Goal: Task Accomplishment & Management: Manage account settings

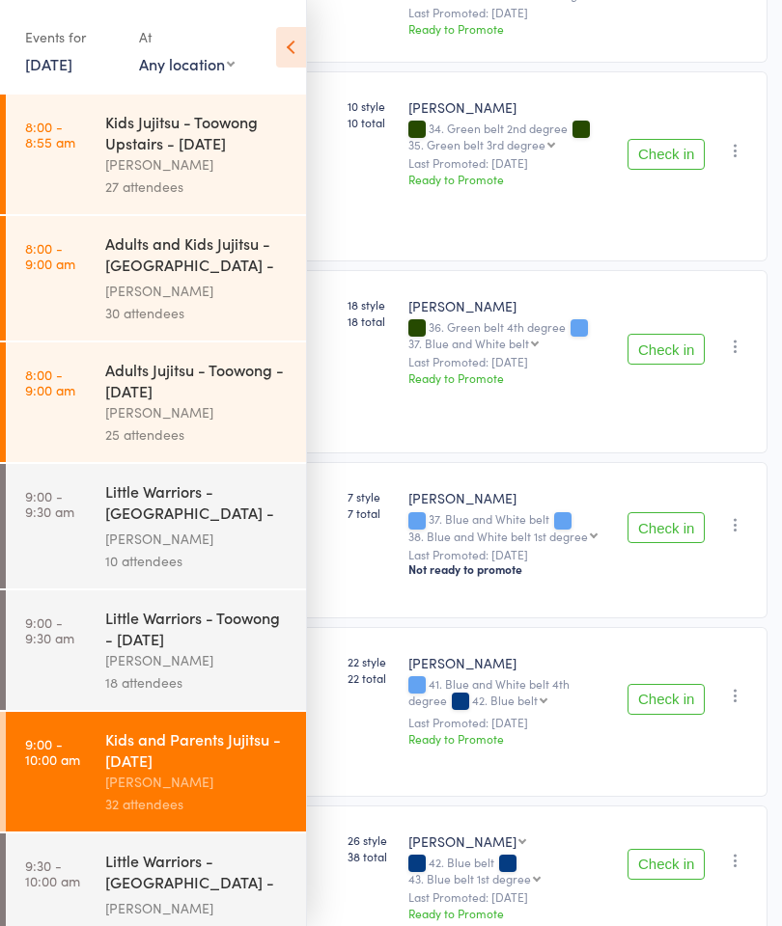
scroll to position [826, 0]
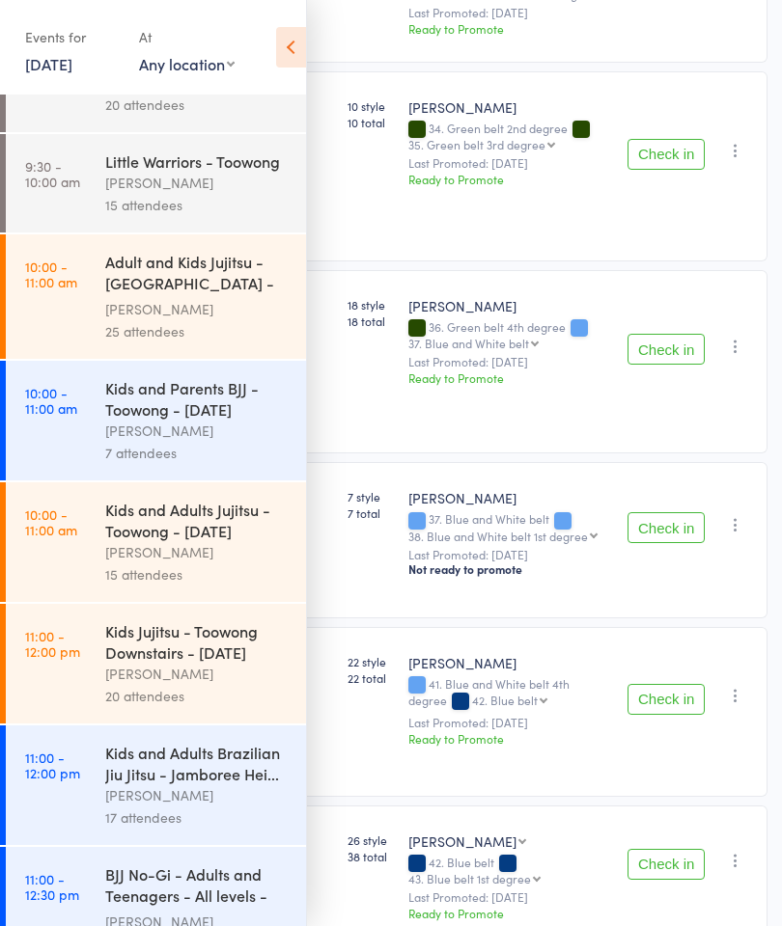
click at [105, 541] on div "Kids and Adults Jujitsu - Toowong - [DATE]" at bounding box center [197, 520] width 184 height 42
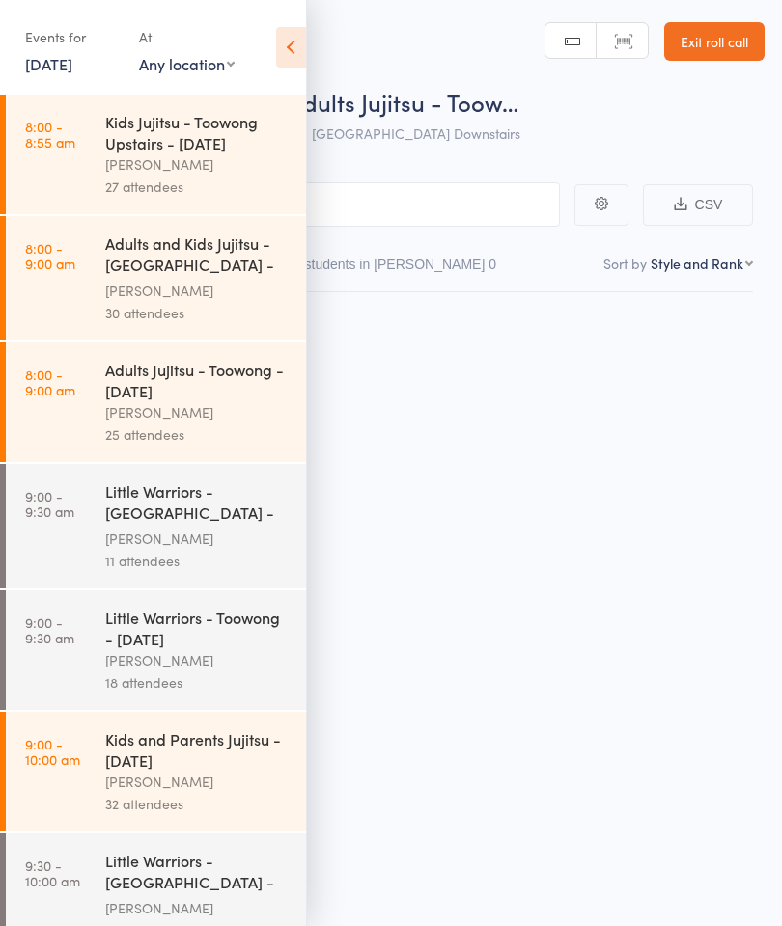
scroll to position [14, 0]
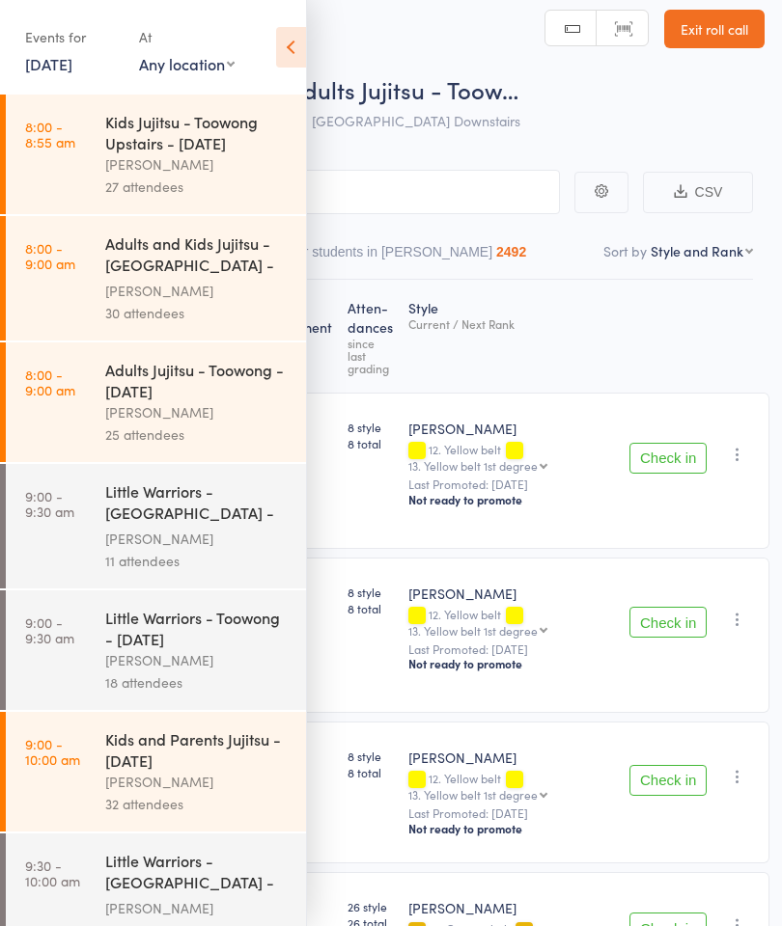
click at [296, 43] on icon at bounding box center [291, 47] width 30 height 41
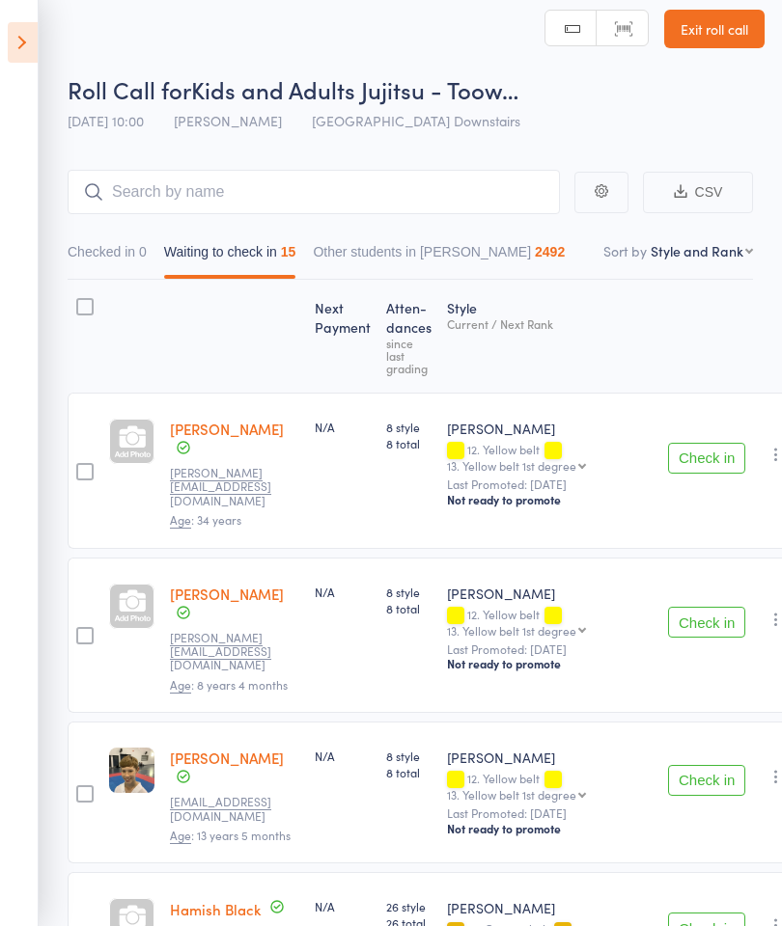
click at [704, 448] on button "Check in" at bounding box center [706, 458] width 77 height 31
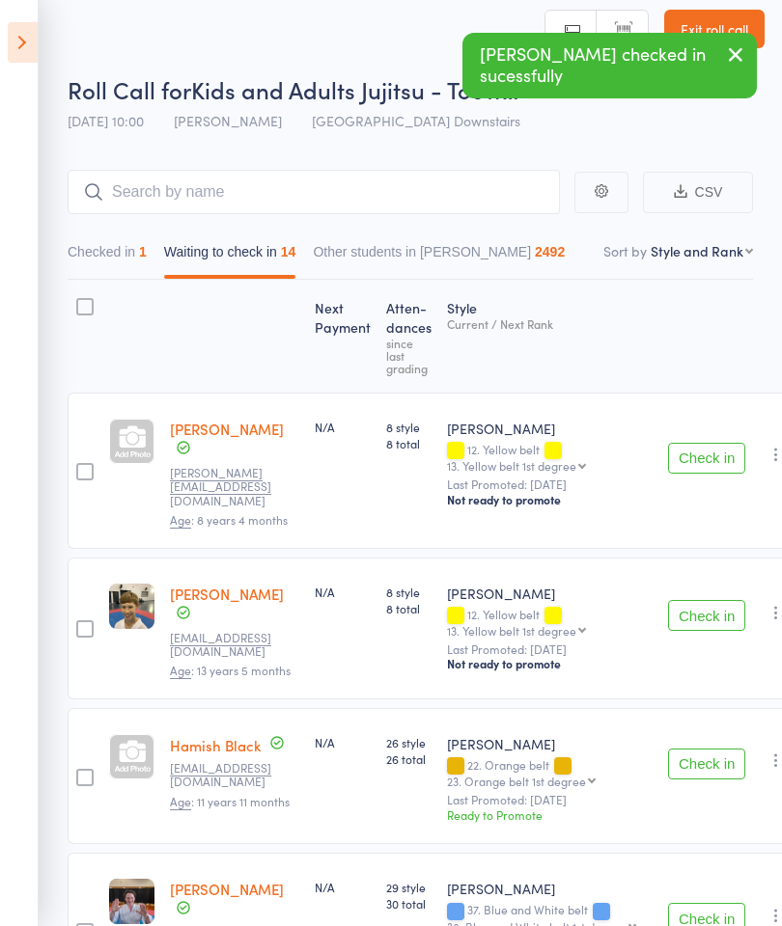
click at [687, 448] on button "Check in" at bounding box center [706, 458] width 77 height 31
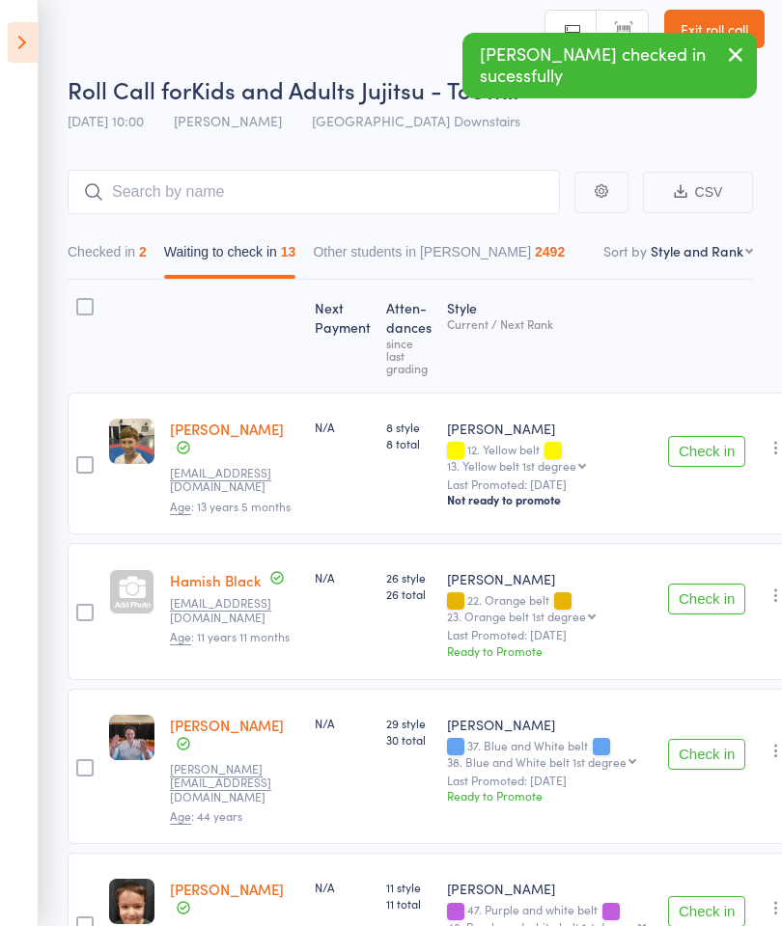
click at [702, 460] on button "Check in" at bounding box center [706, 451] width 77 height 31
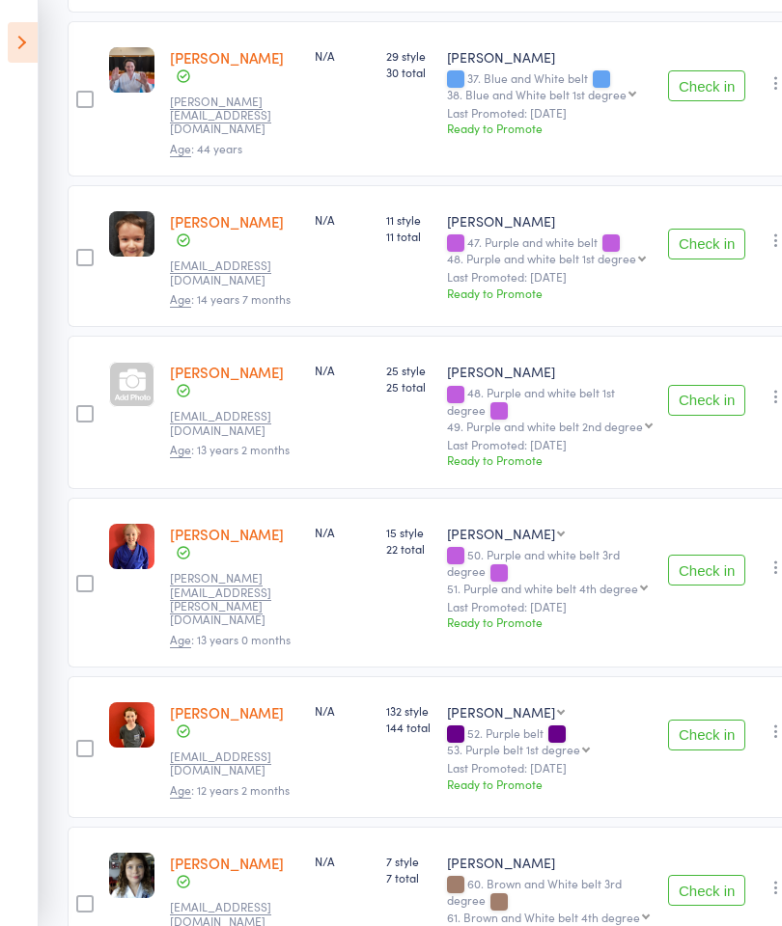
scroll to position [621, 0]
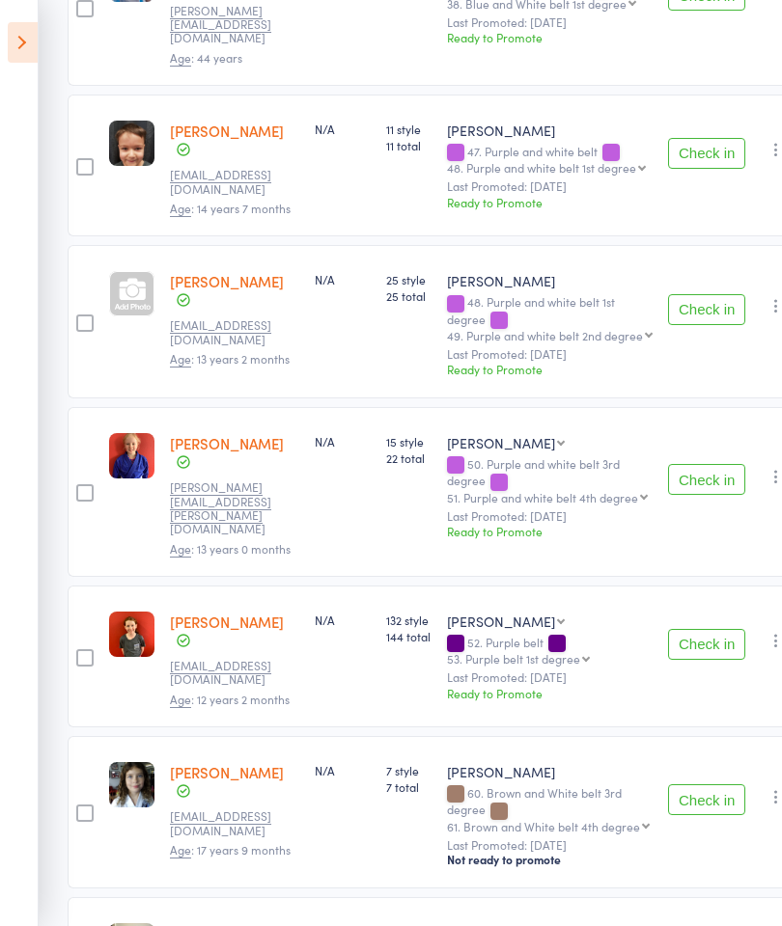
click at [696, 629] on button "Check in" at bounding box center [706, 644] width 77 height 31
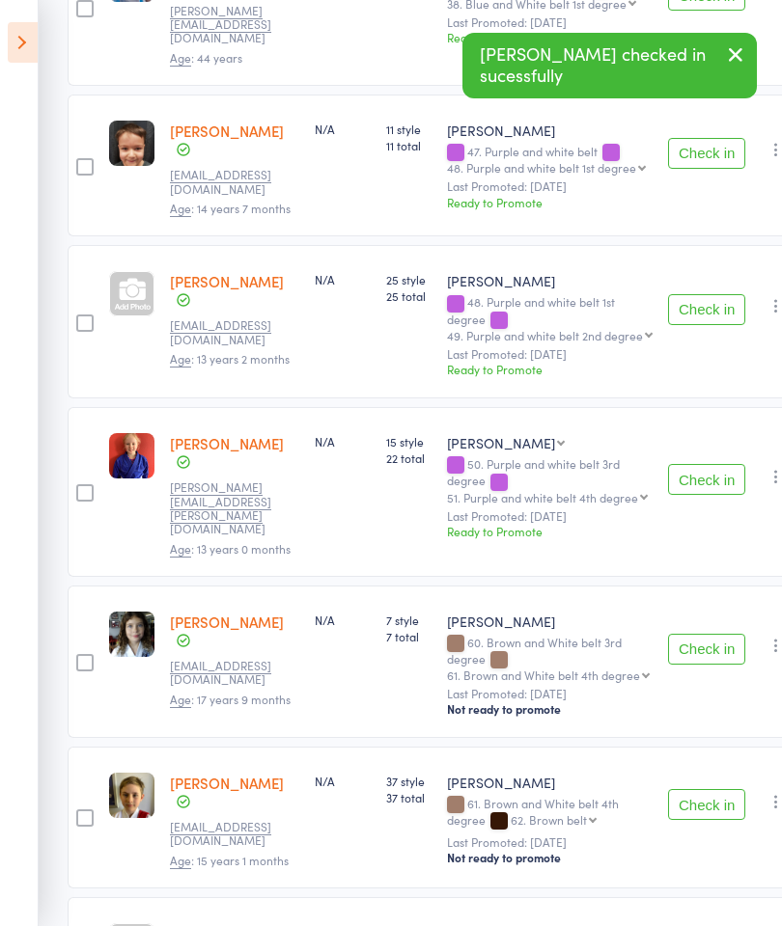
click at [696, 634] on button "Check in" at bounding box center [706, 649] width 77 height 31
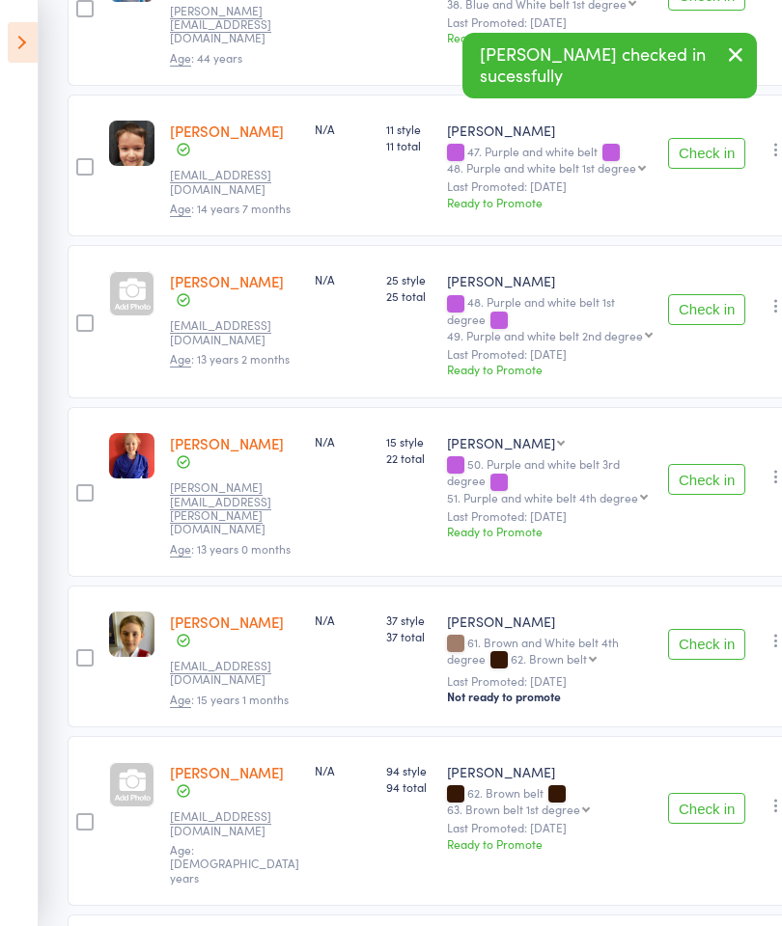
click at [700, 629] on button "Check in" at bounding box center [706, 644] width 77 height 31
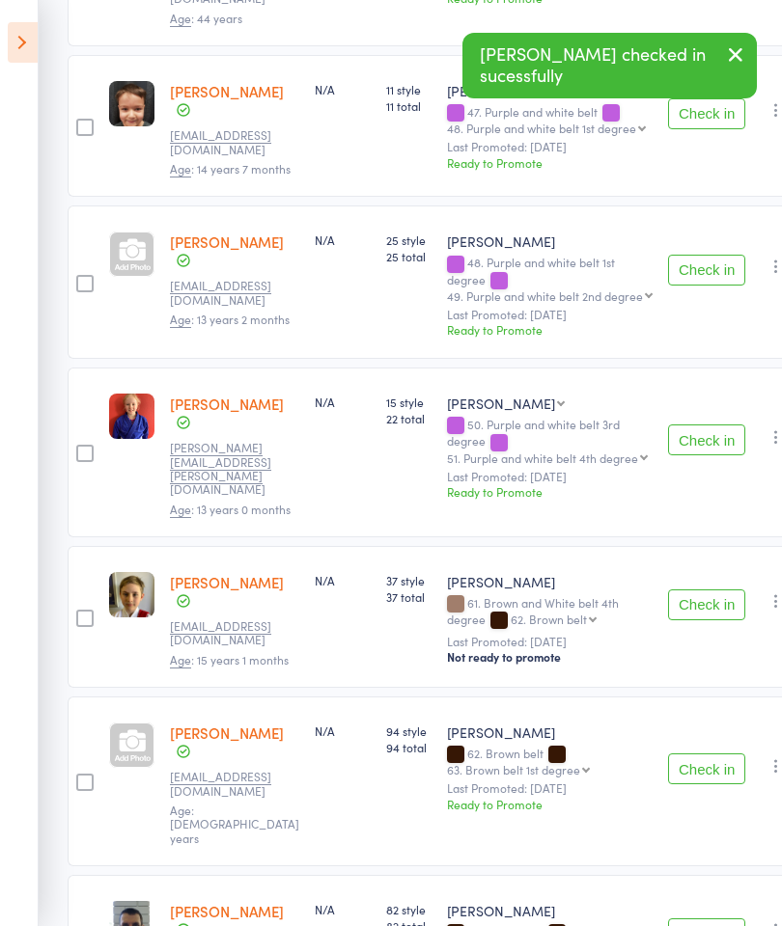
scroll to position [660, 0]
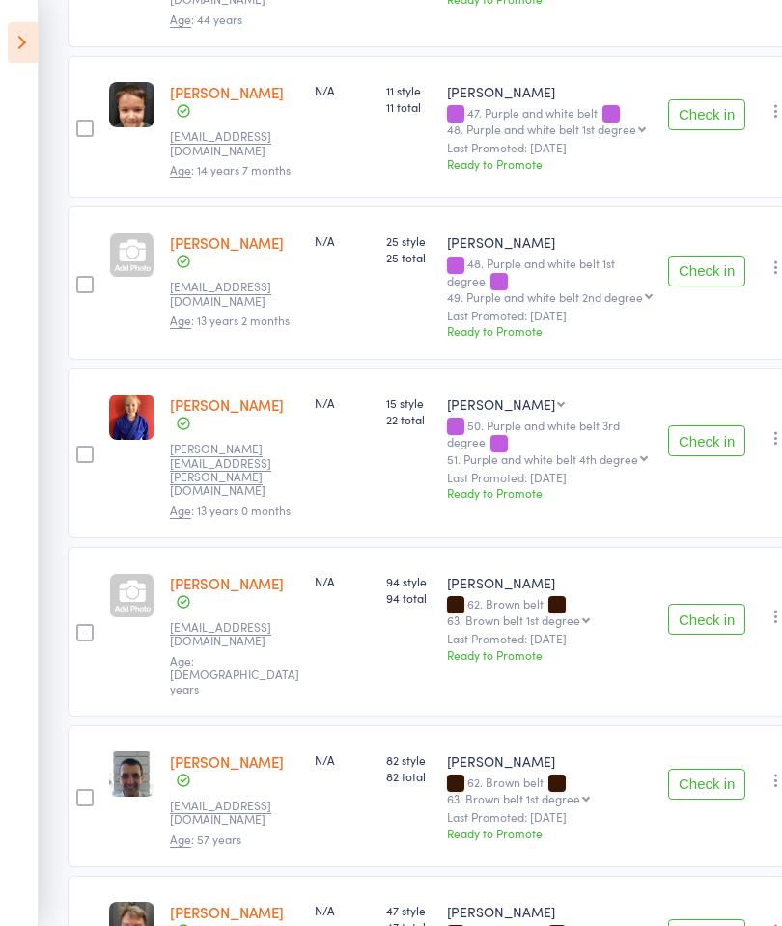
click at [687, 604] on button "Check in" at bounding box center [706, 619] width 77 height 31
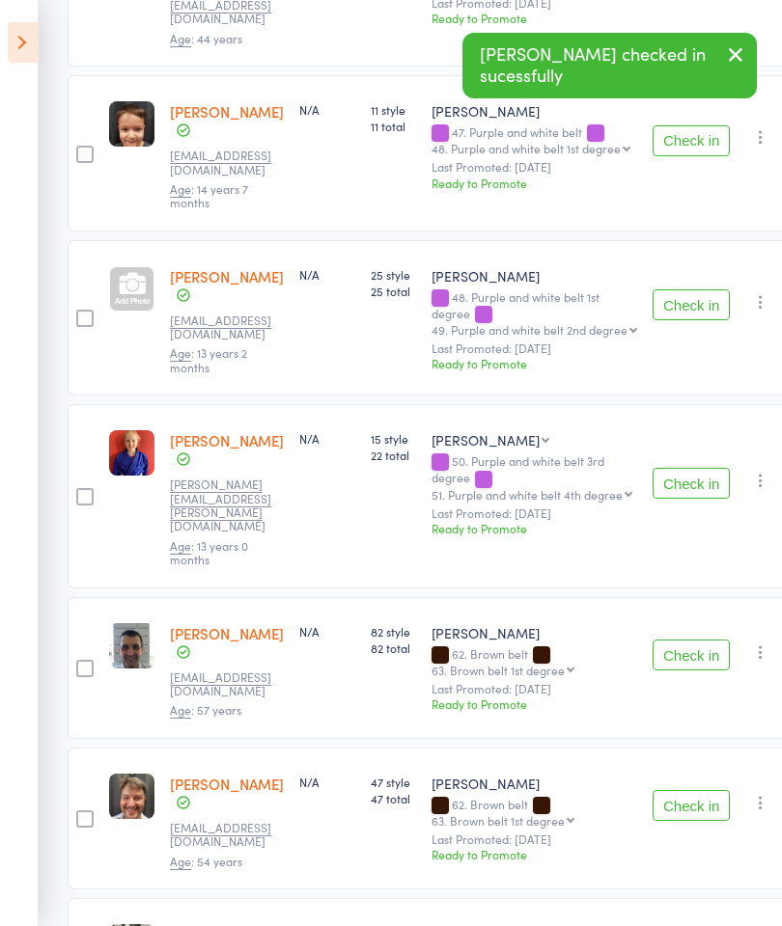
click at [696, 640] on button "Check in" at bounding box center [690, 655] width 77 height 31
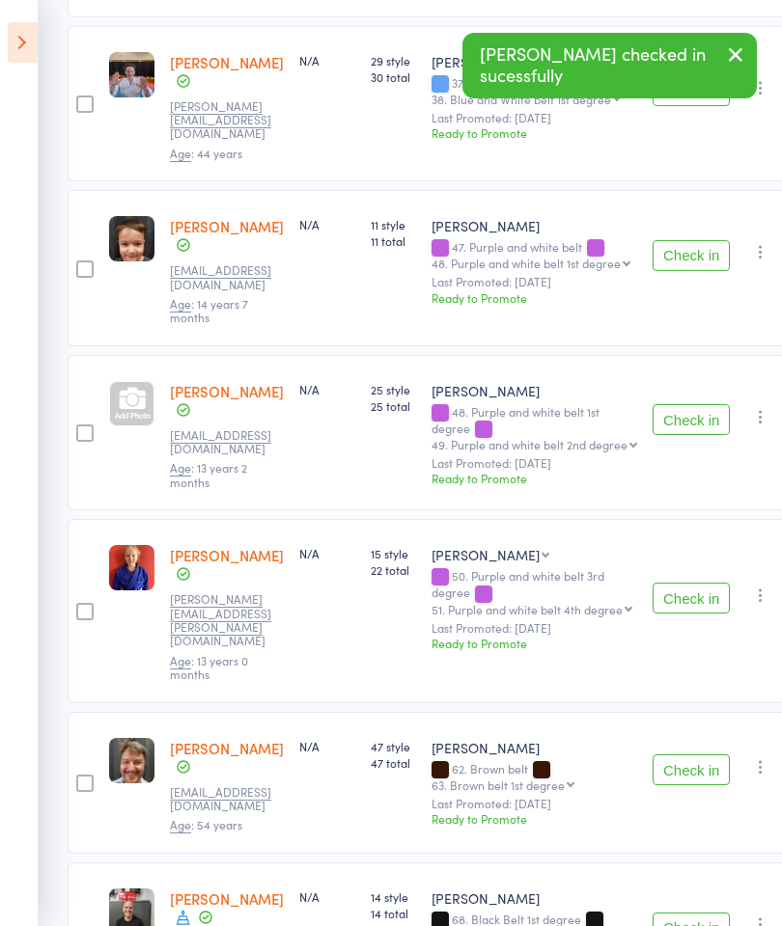
click at [702, 913] on button "Check in" at bounding box center [690, 928] width 77 height 31
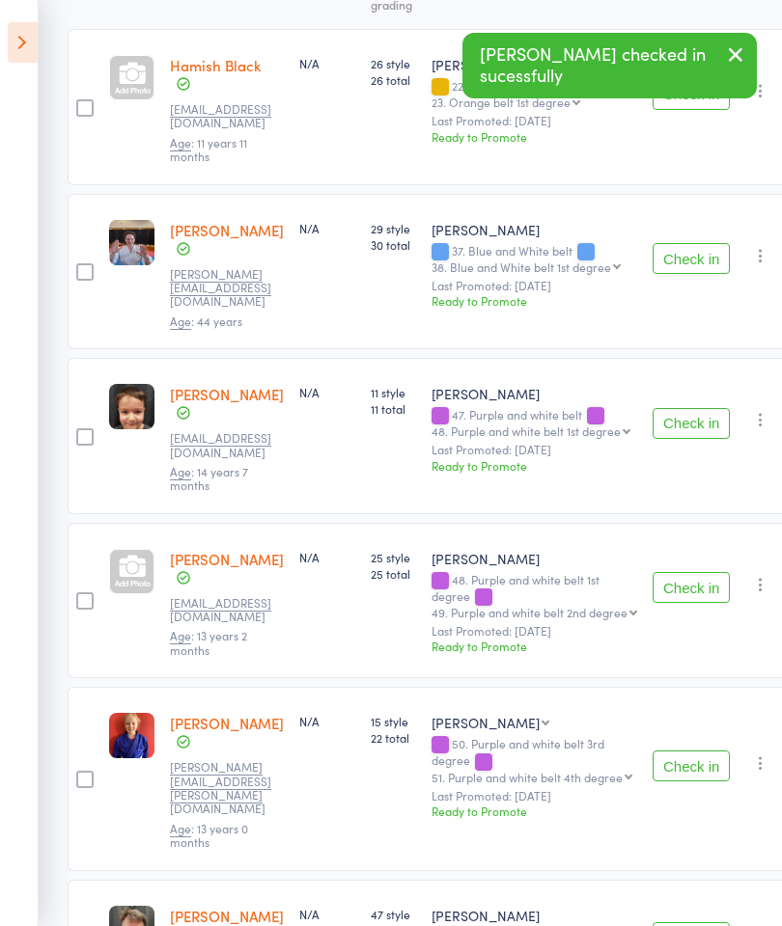
scroll to position [0, 0]
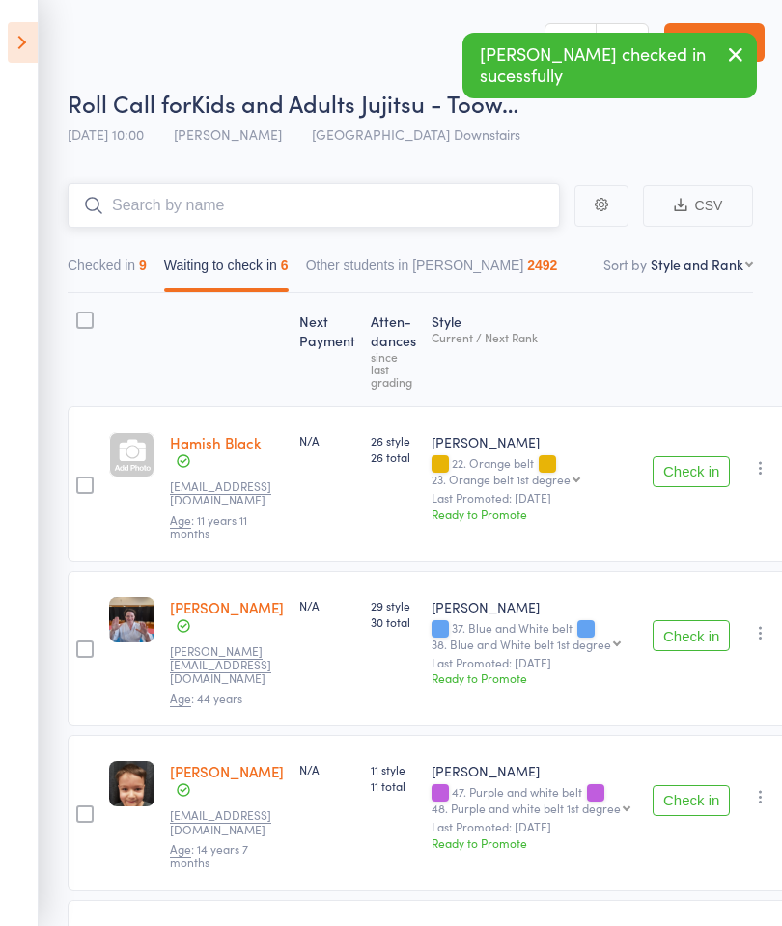
click at [425, 185] on input "search" at bounding box center [314, 205] width 492 height 44
click at [468, 185] on input "search" at bounding box center [314, 205] width 492 height 44
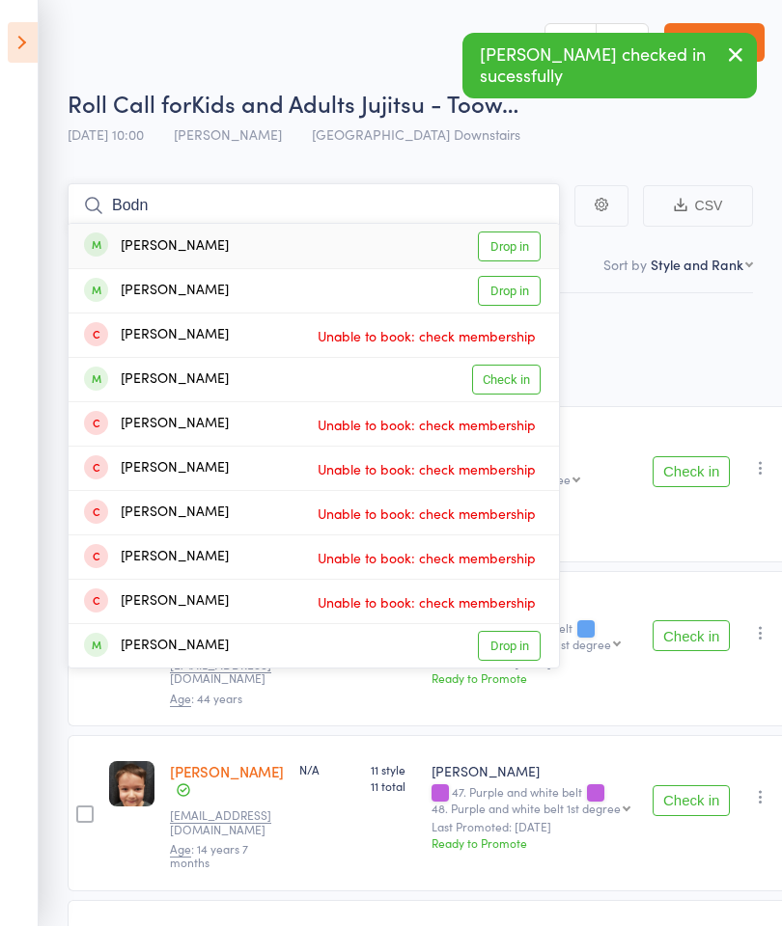
type input "Bodn"
click at [527, 245] on link "Drop in" at bounding box center [509, 247] width 63 height 30
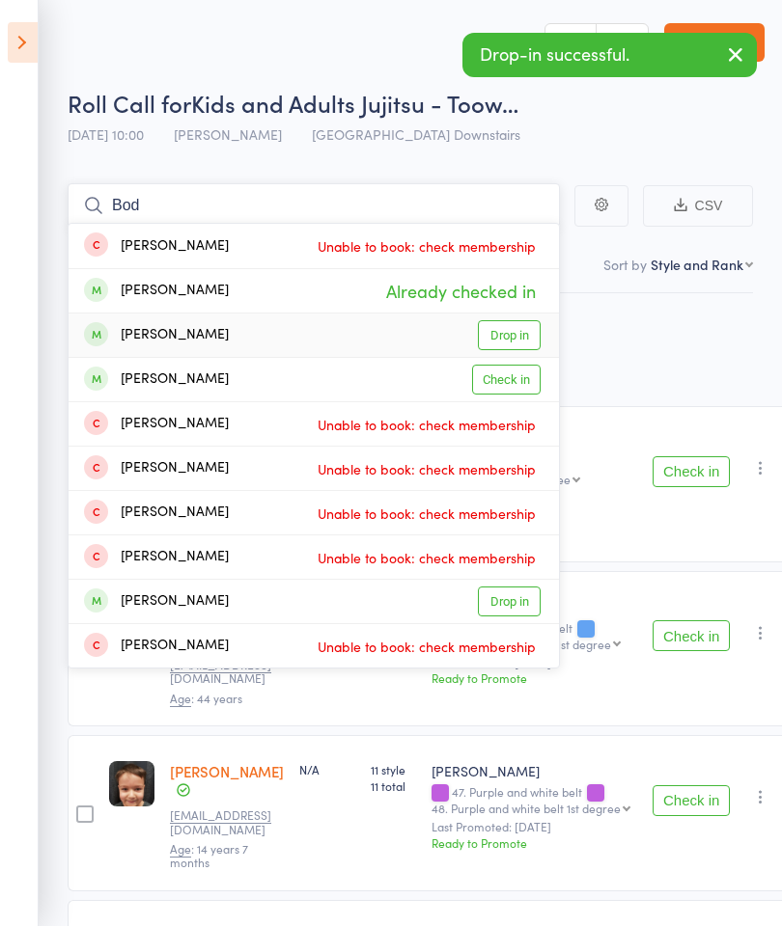
type input "Bod"
click at [526, 334] on link "Drop in" at bounding box center [509, 335] width 63 height 30
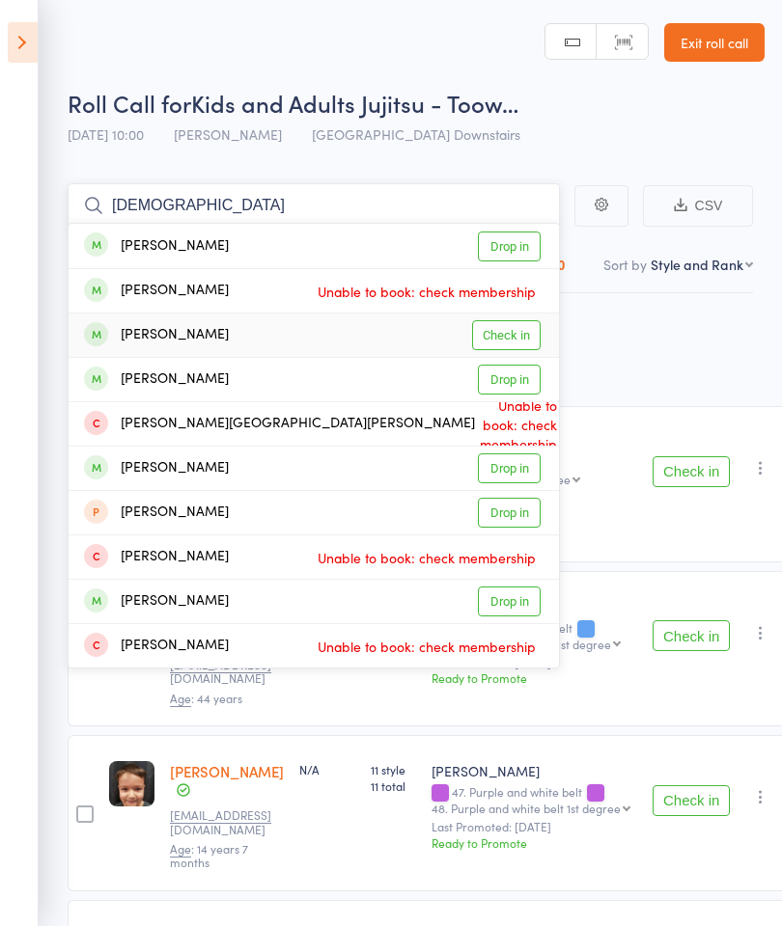
type input "Halasz"
click at [526, 333] on link "Check in" at bounding box center [506, 335] width 69 height 30
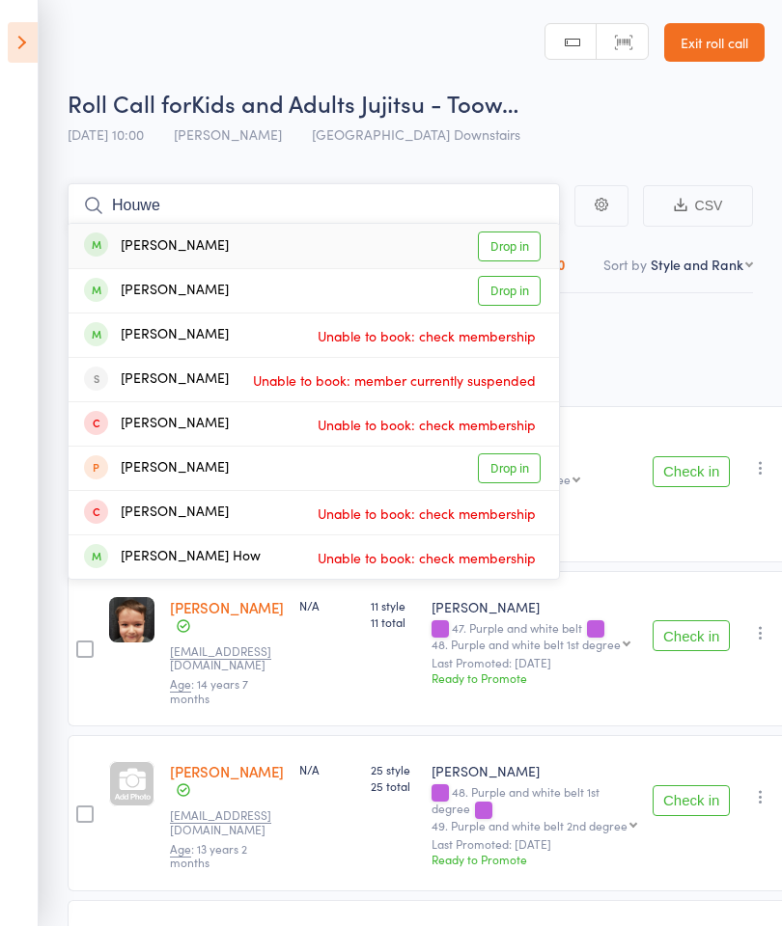
type input "Houwe"
click at [531, 289] on link "Drop in" at bounding box center [509, 291] width 63 height 30
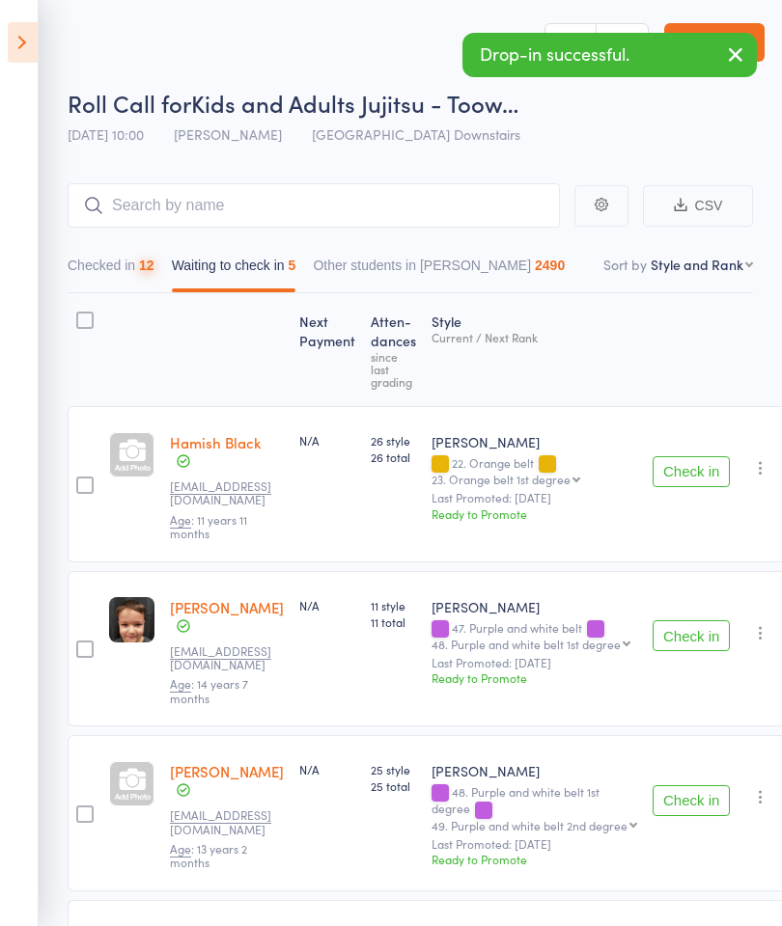
click at [717, 40] on button "button" at bounding box center [735, 56] width 42 height 44
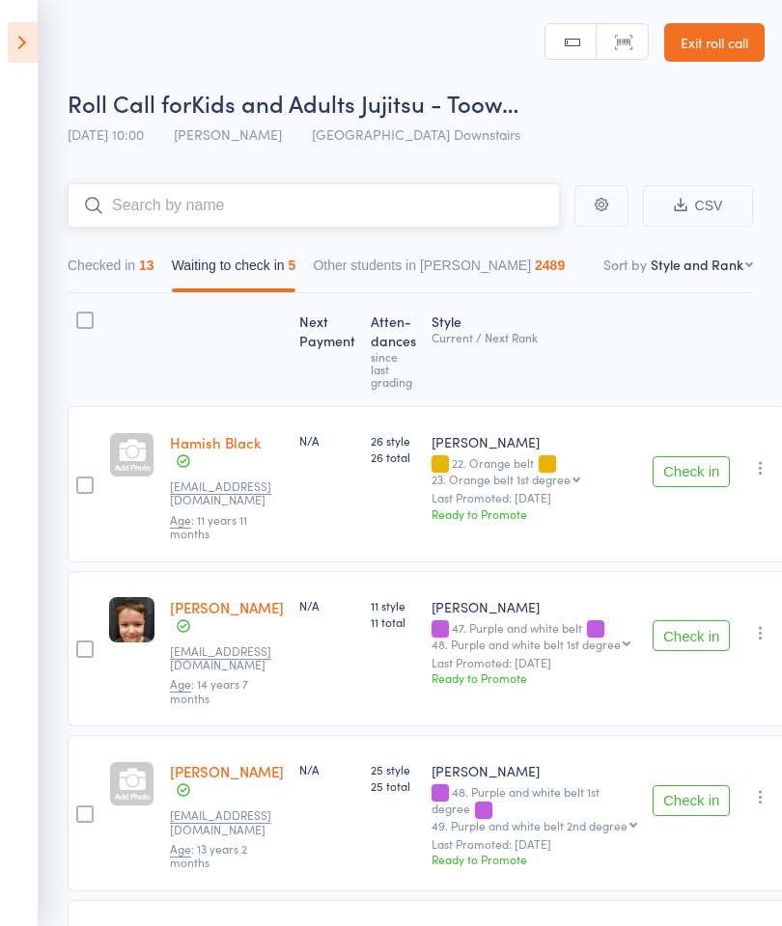
click at [338, 212] on input "search" at bounding box center [314, 205] width 492 height 44
click at [727, 52] on link "Exit roll call" at bounding box center [714, 42] width 100 height 39
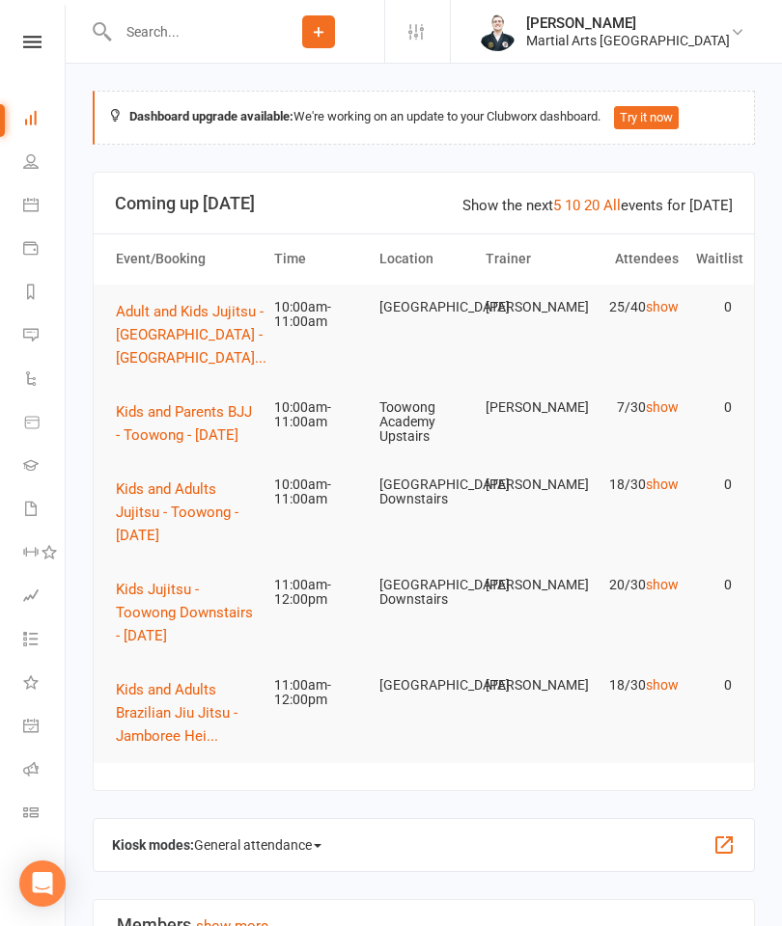
click at [129, 495] on span "Kids and Adults Jujitsu - Toowong - [DATE]" at bounding box center [177, 513] width 123 height 64
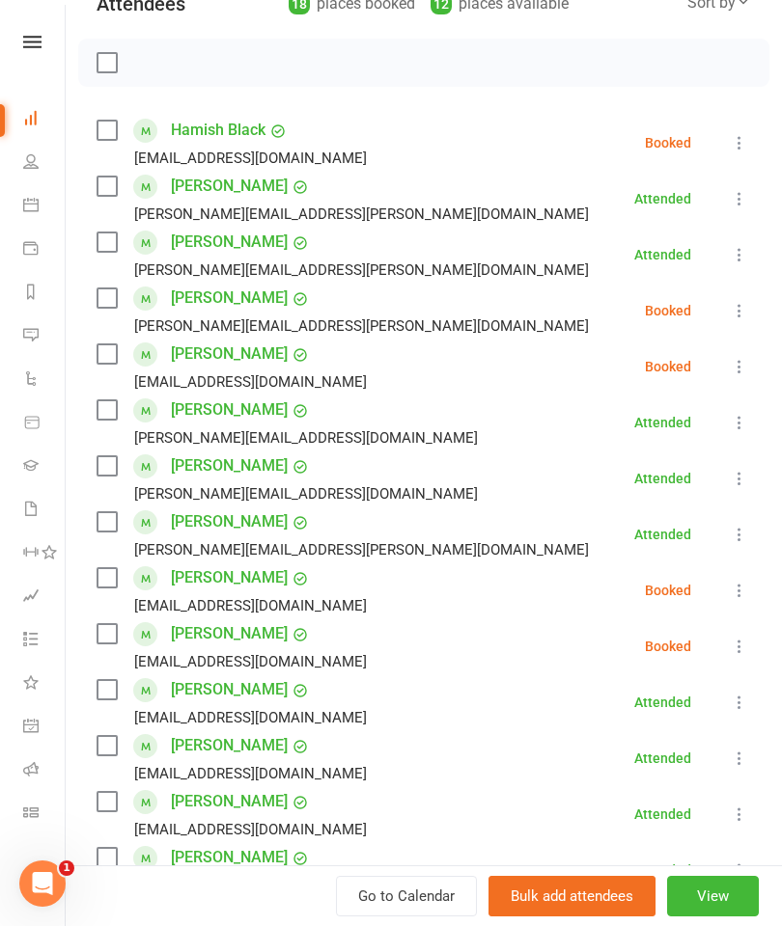
scroll to position [791, 0]
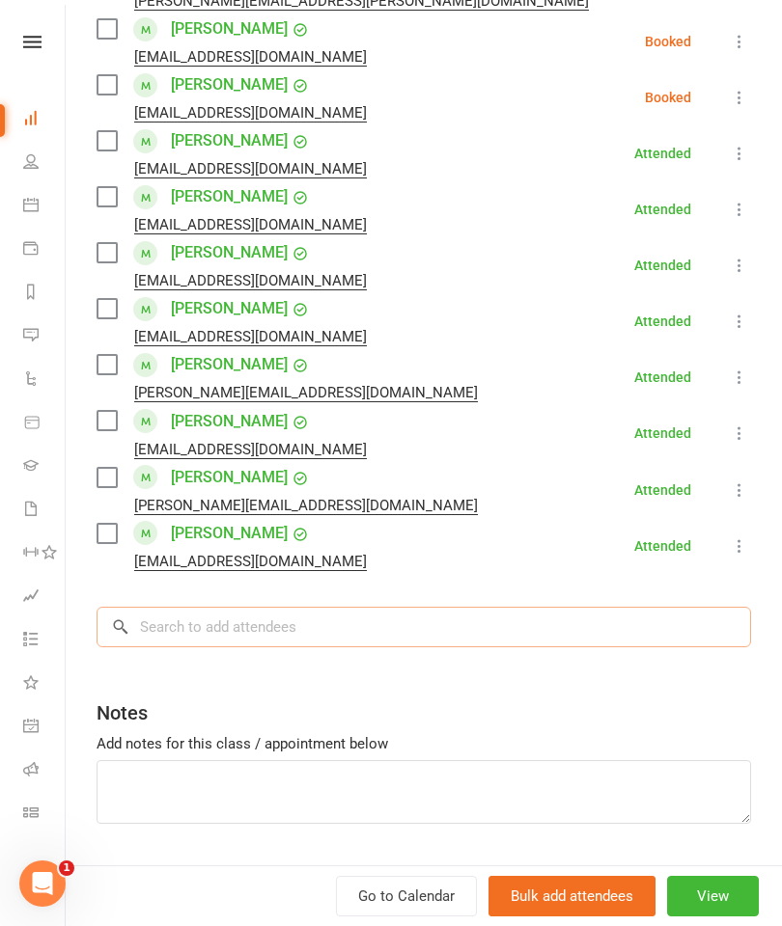
click at [475, 648] on input "search" at bounding box center [423, 627] width 654 height 41
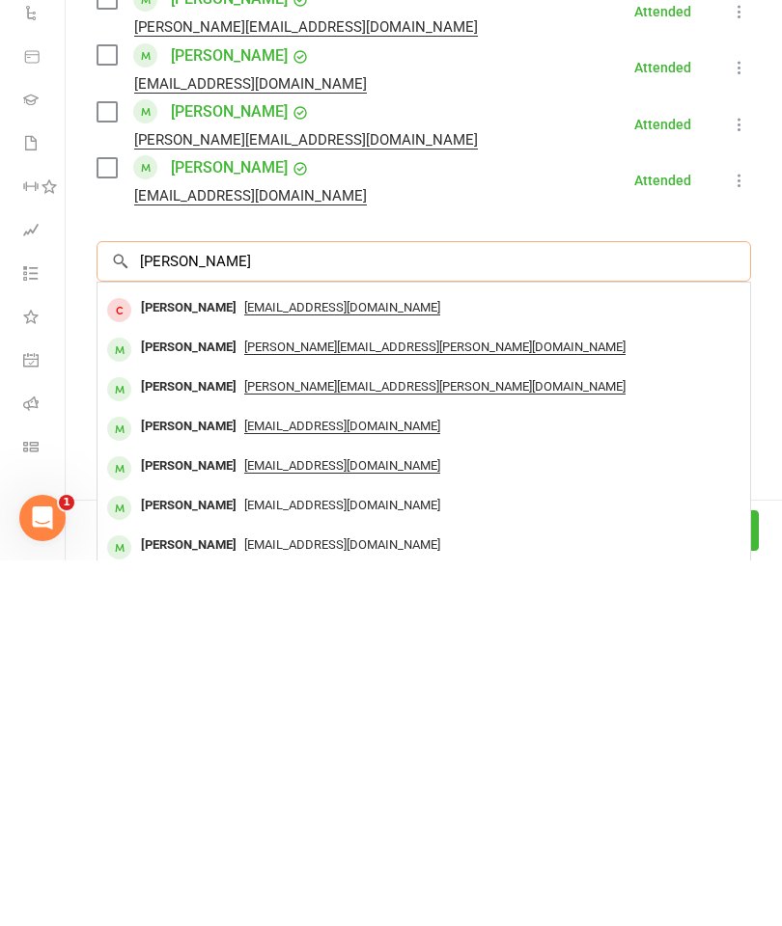
scroll to position [73, 0]
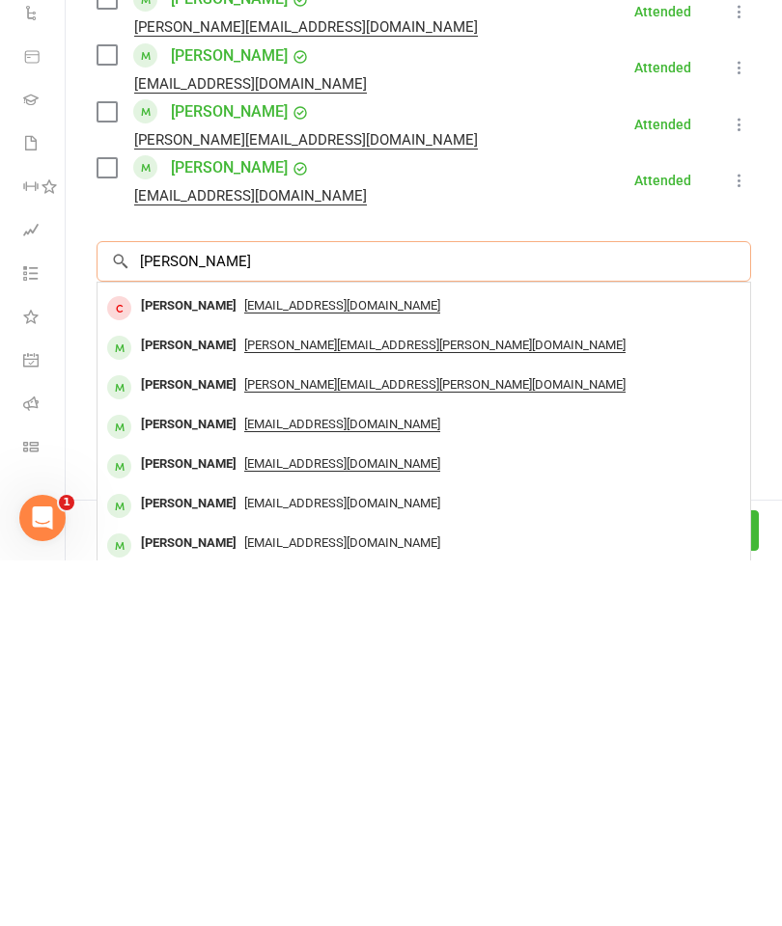
type input "Allen"
click at [141, 816] on div "Cameron Allen" at bounding box center [188, 830] width 111 height 28
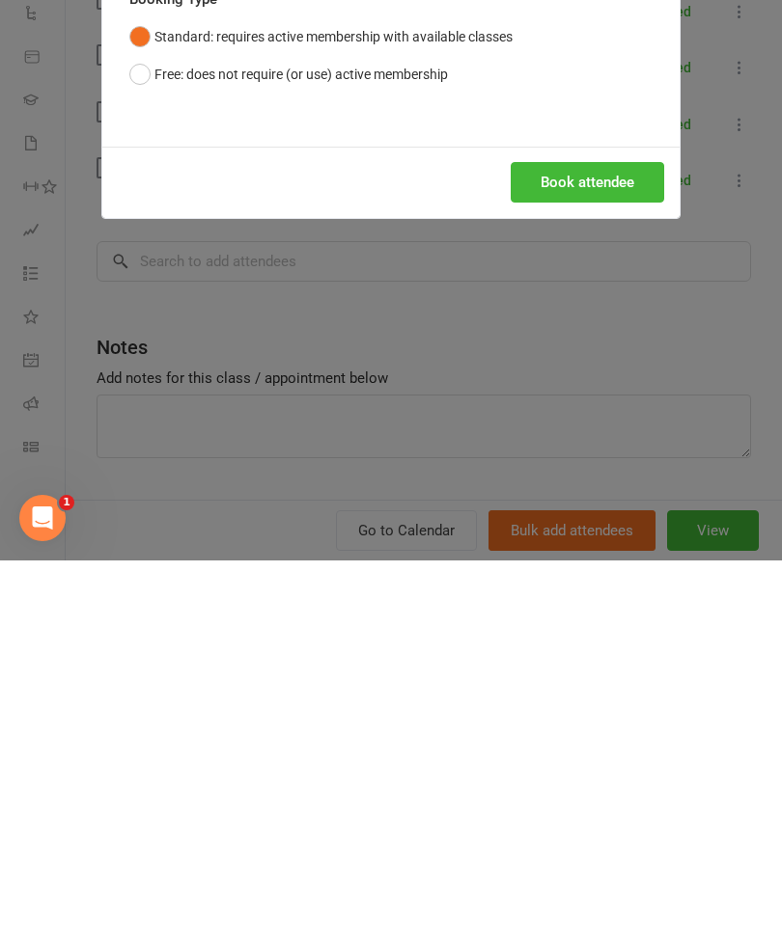
scroll to position [377, 0]
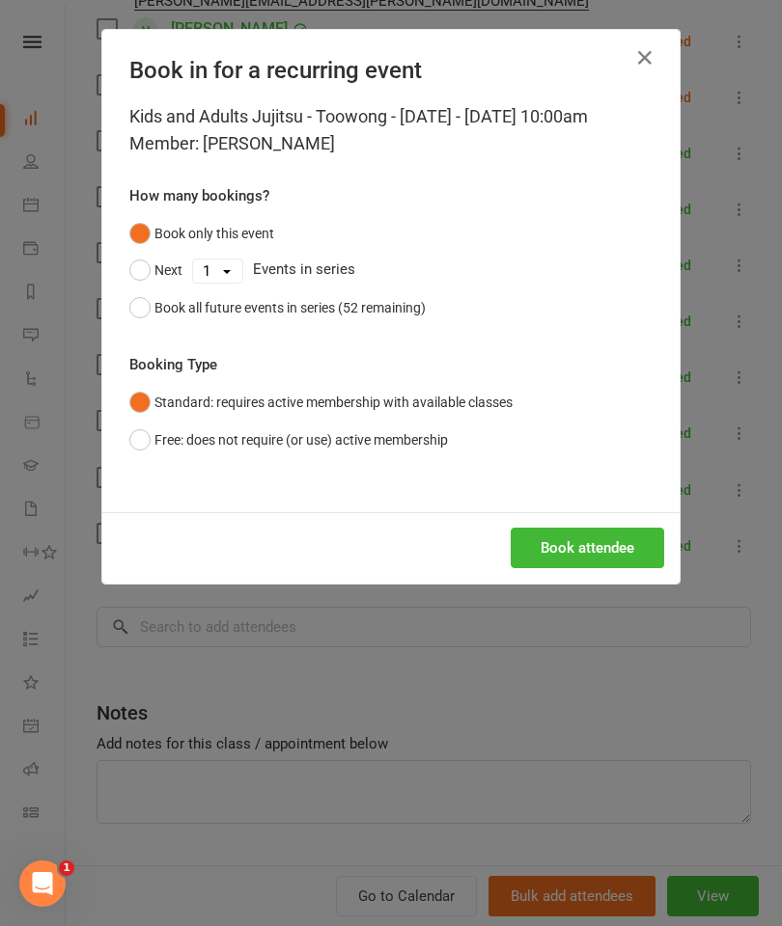
click at [612, 568] on button "Book attendee" at bounding box center [586, 548] width 153 height 41
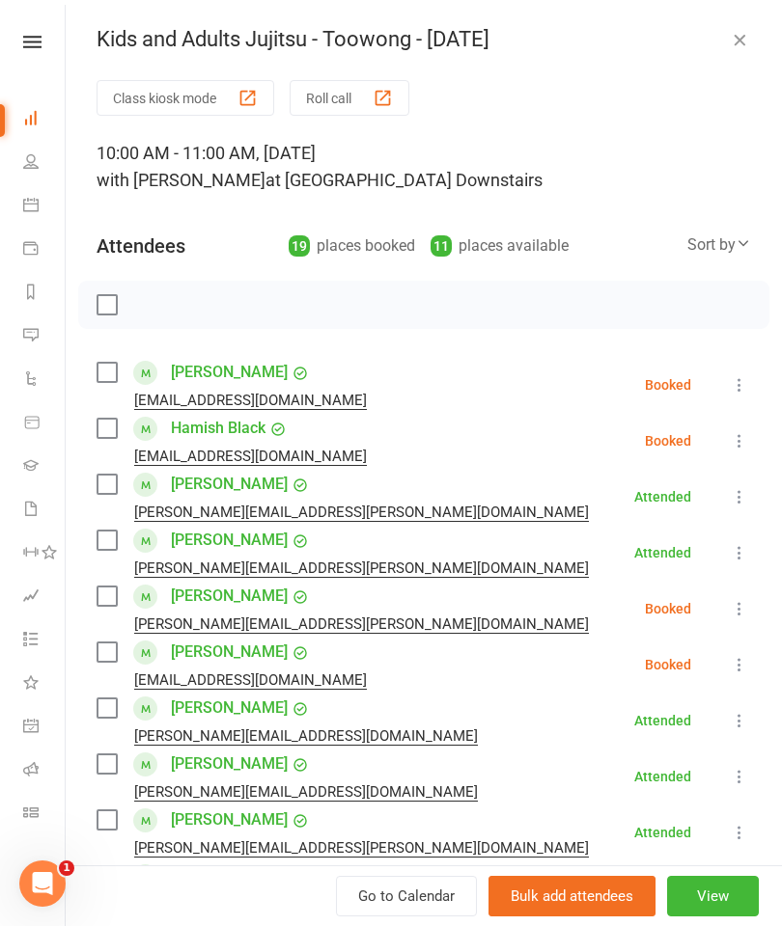
scroll to position [-2, 0]
click at [361, 94] on button "Roll call" at bounding box center [349, 98] width 120 height 36
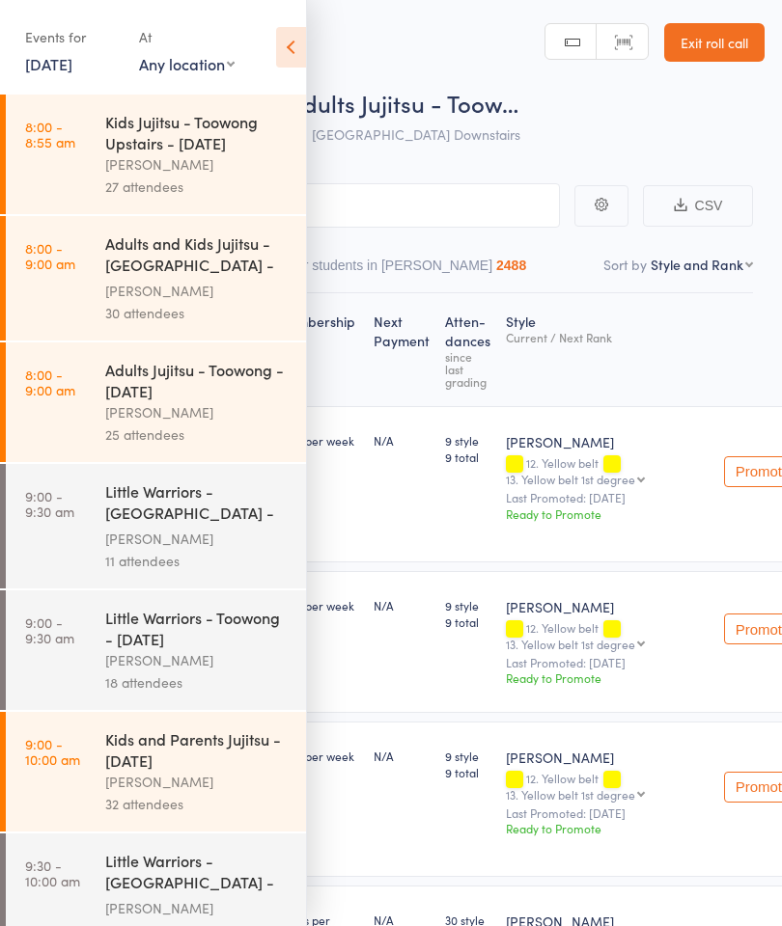
click at [715, 43] on link "Exit roll call" at bounding box center [714, 42] width 100 height 39
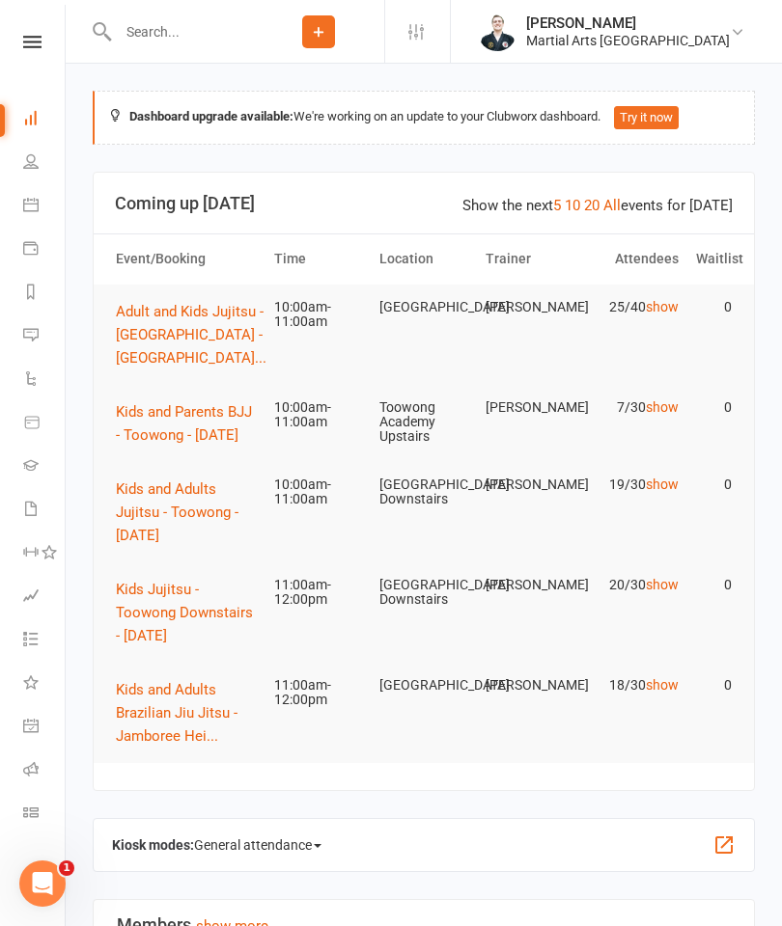
click at [188, 513] on span "Kids and Adults Jujitsu - Toowong - [DATE]" at bounding box center [177, 513] width 123 height 64
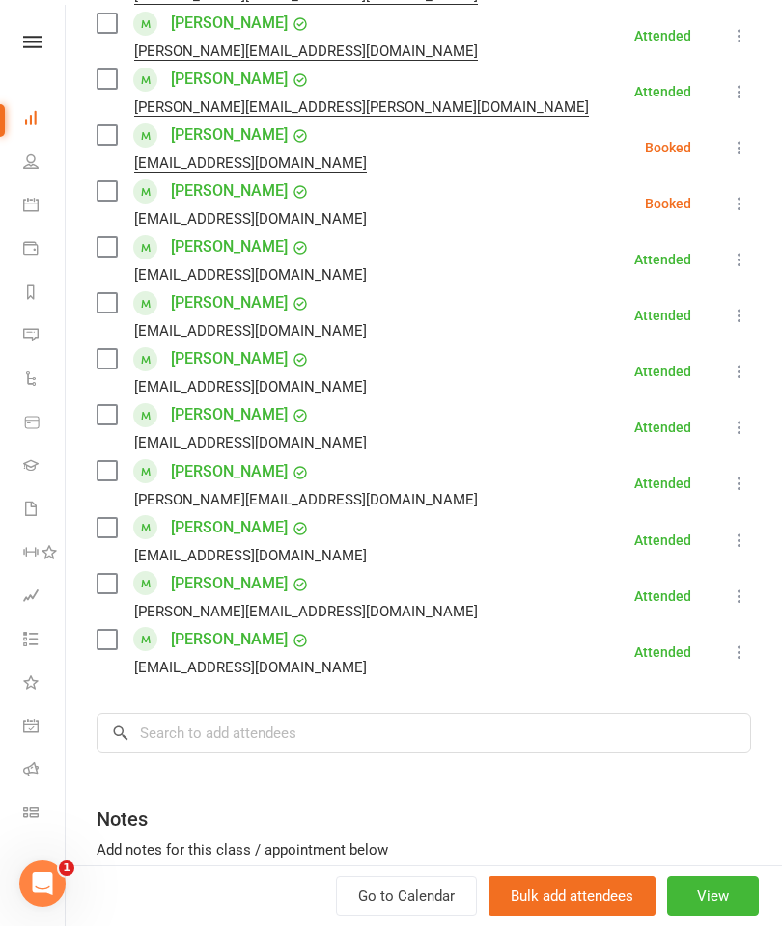
scroll to position [741, 0]
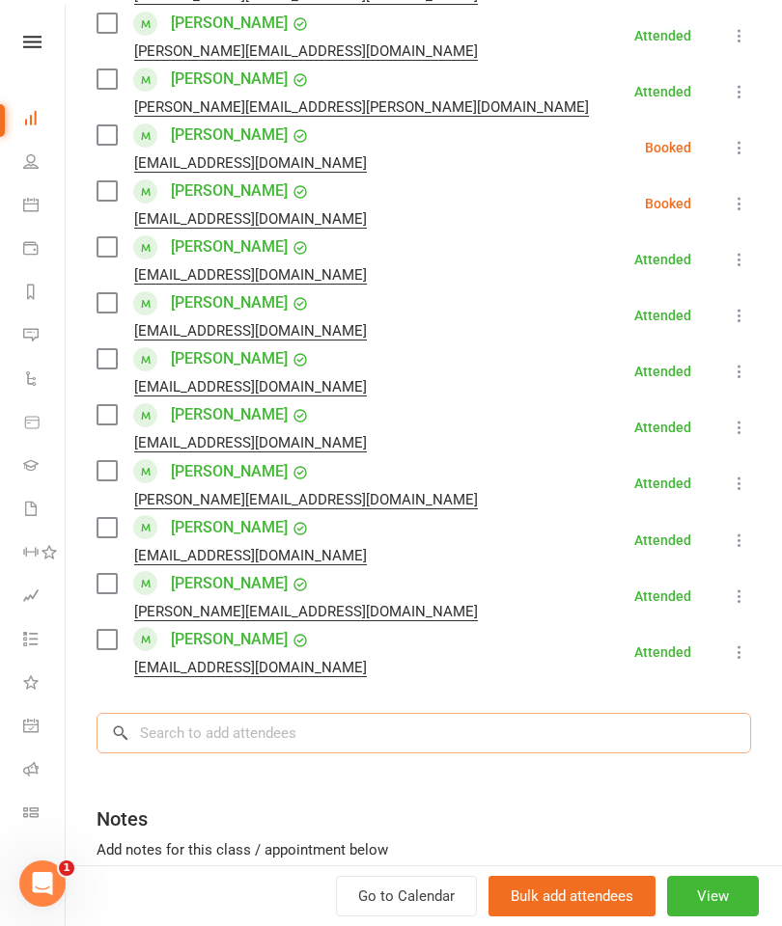
click at [449, 754] on input "search" at bounding box center [423, 733] width 654 height 41
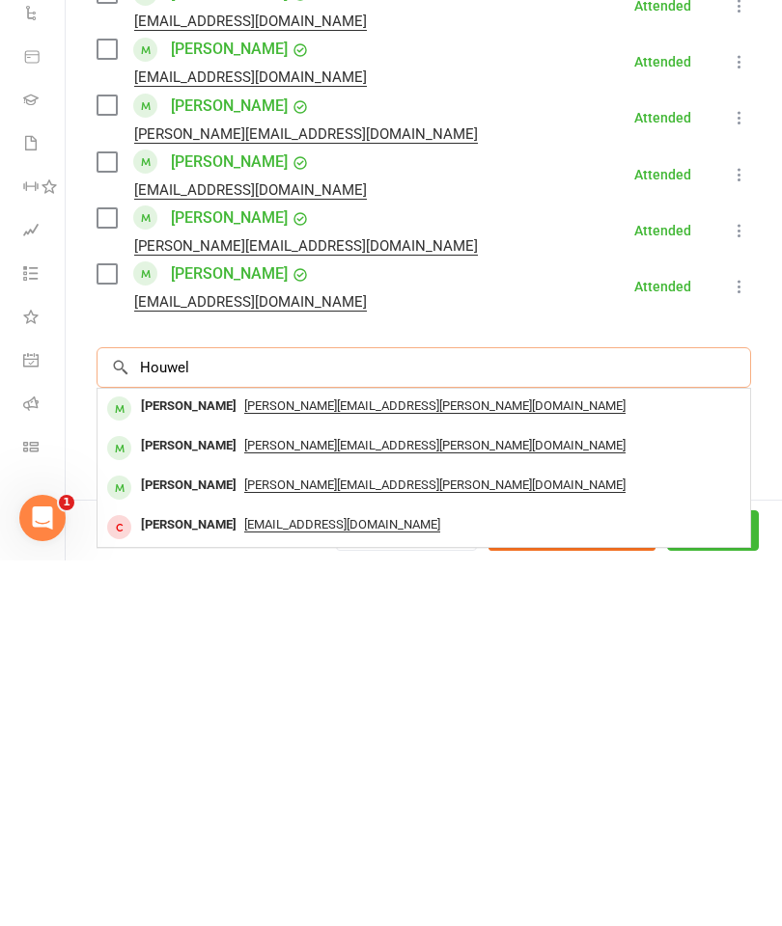
type input "Houwel"
click at [539, 758] on div "[PERSON_NAME][EMAIL_ADDRESS][PERSON_NAME][DOMAIN_NAME]" at bounding box center [423, 772] width 637 height 28
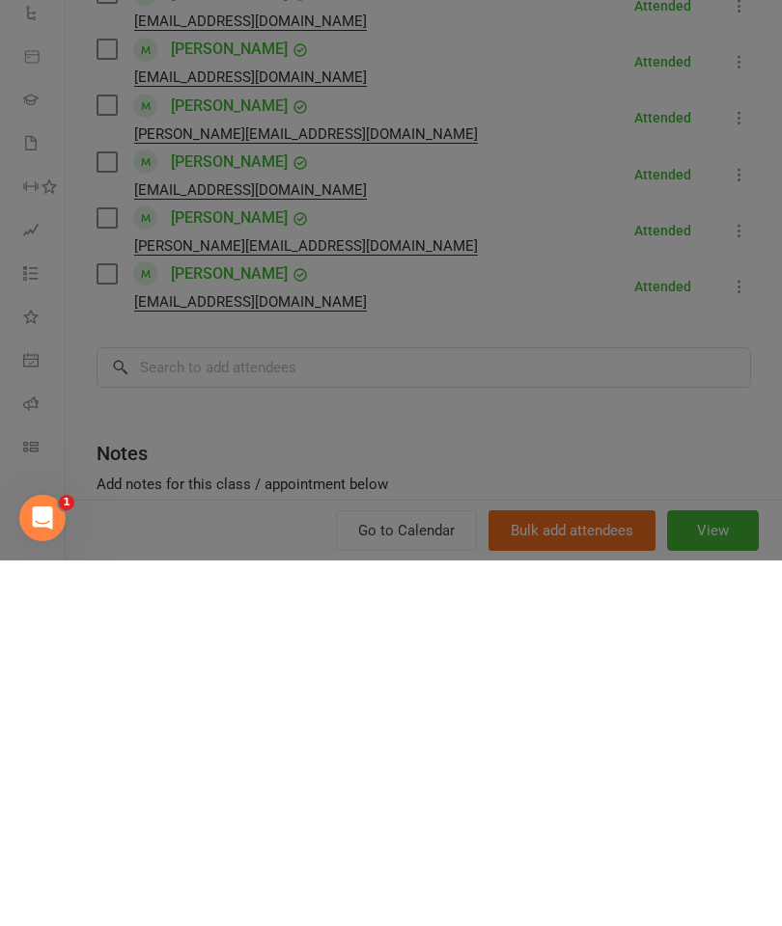
scroll to position [483, 0]
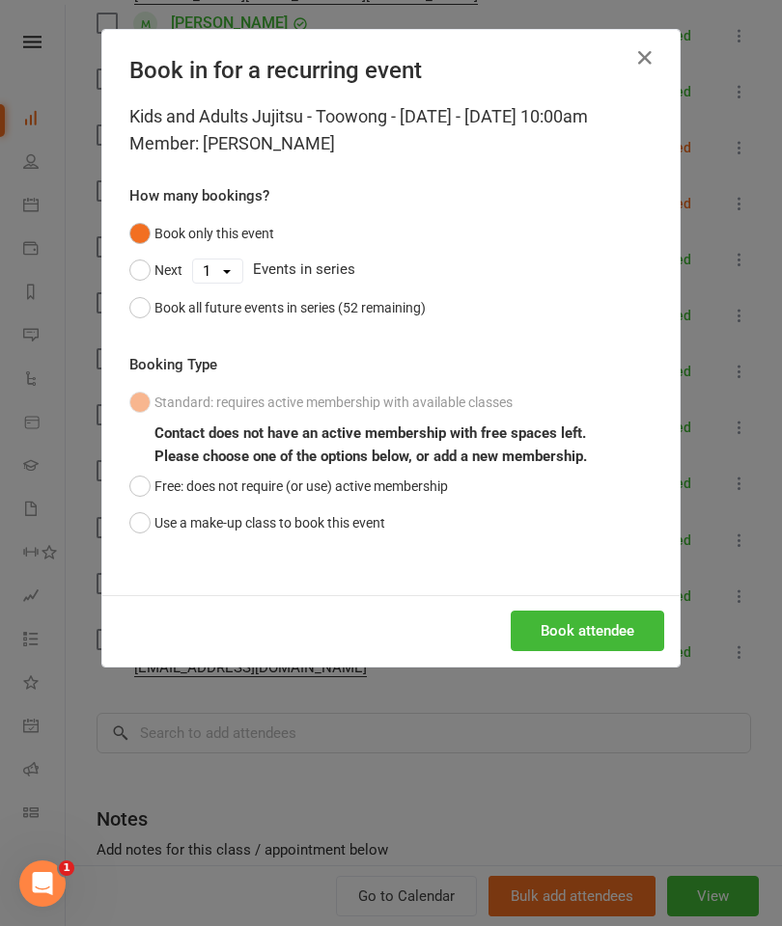
click at [134, 505] on button "Free: does not require (or use) active membership" at bounding box center [288, 486] width 318 height 37
click at [609, 648] on button "Book attendee" at bounding box center [586, 631] width 153 height 41
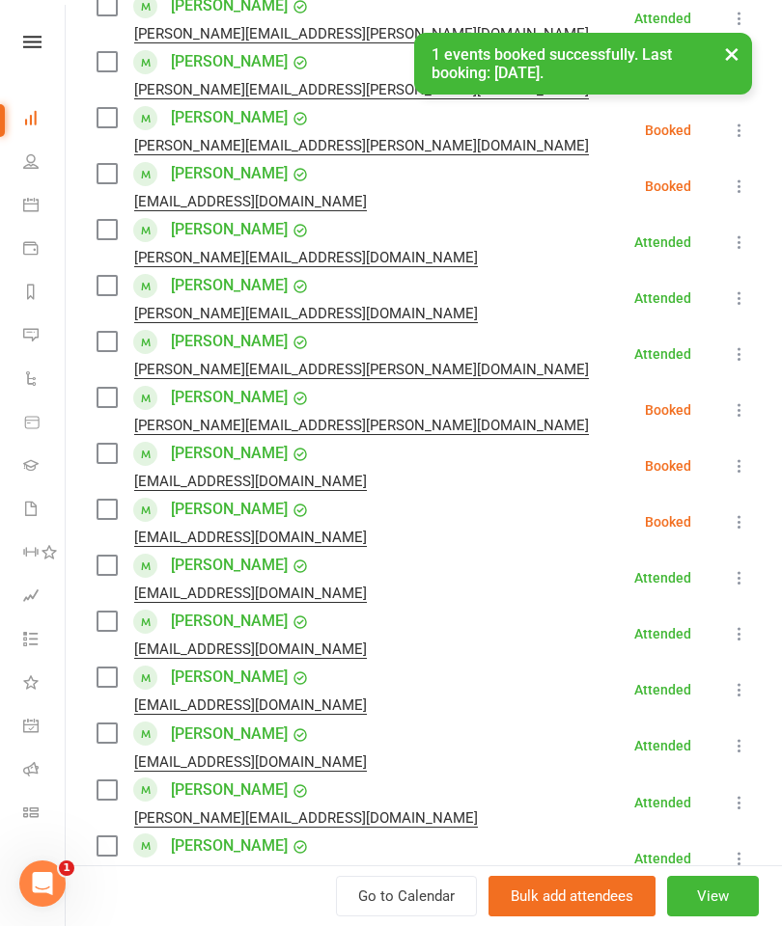
scroll to position [474, 0]
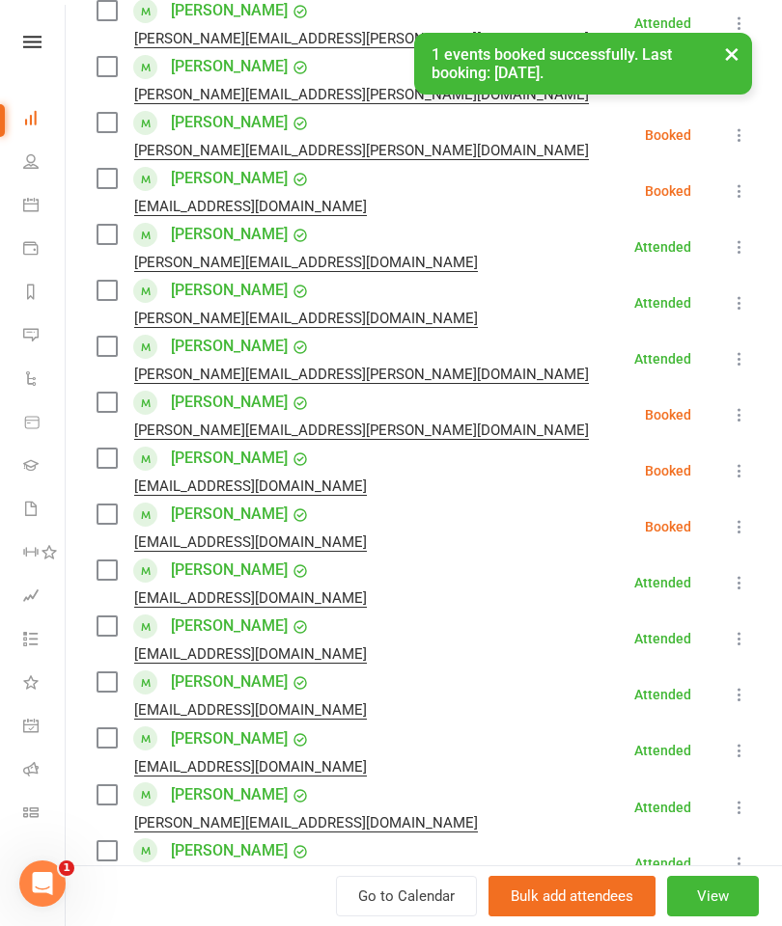
click at [733, 422] on icon at bounding box center [739, 414] width 19 height 19
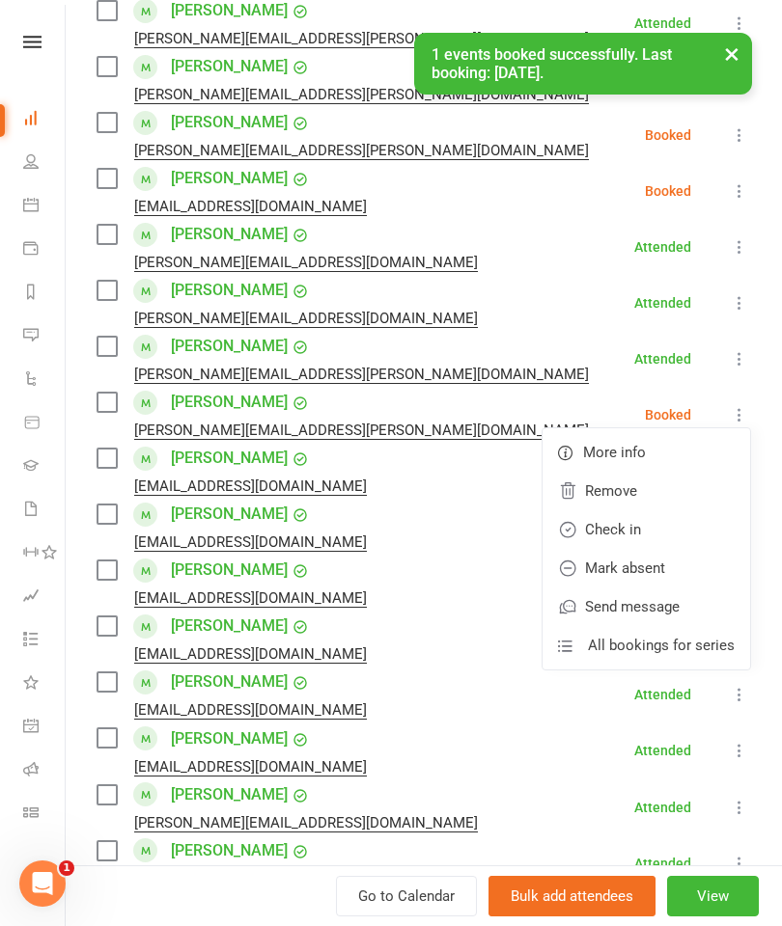
click at [653, 529] on link "Check in" at bounding box center [645, 529] width 207 height 39
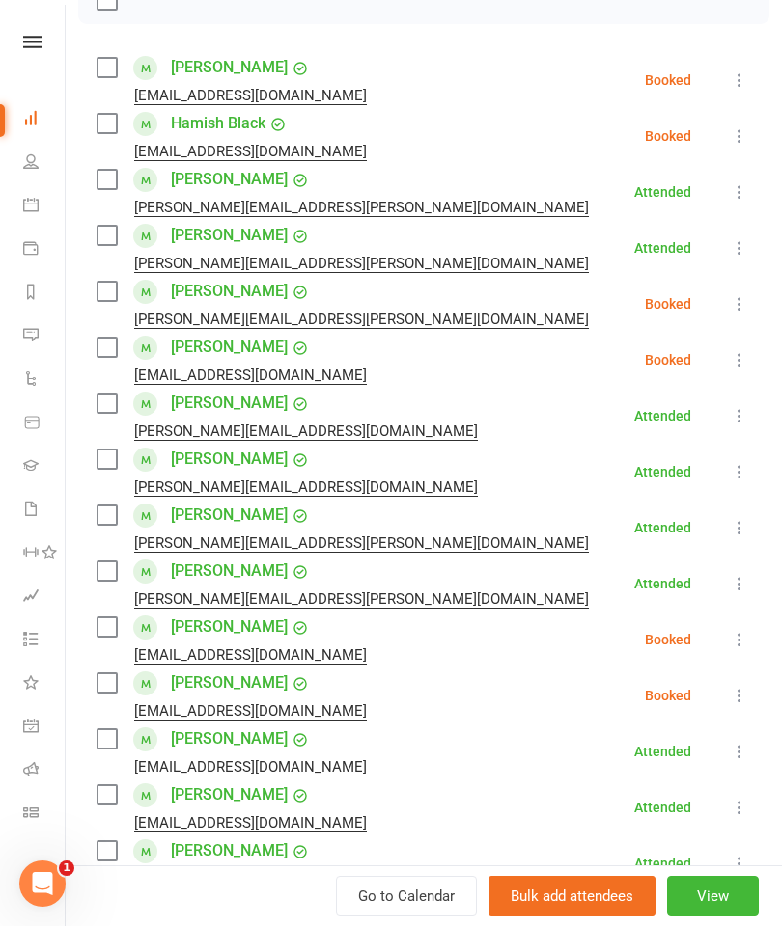
scroll to position [303, 0]
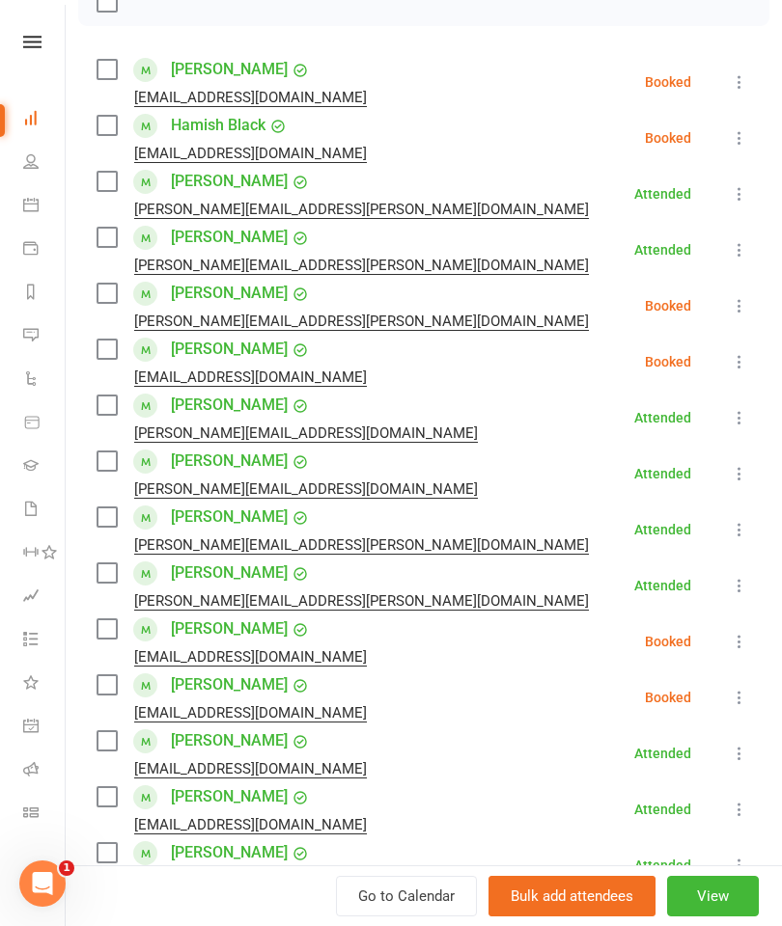
click at [739, 74] on icon at bounding box center [739, 81] width 19 height 19
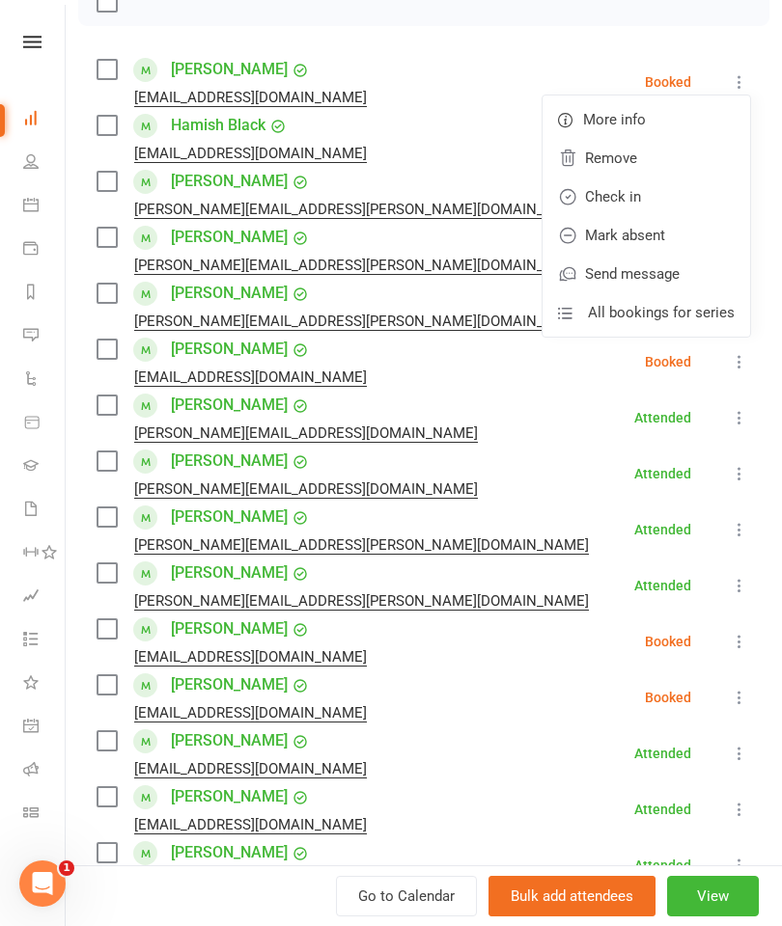
click at [666, 197] on link "Check in" at bounding box center [645, 197] width 207 height 39
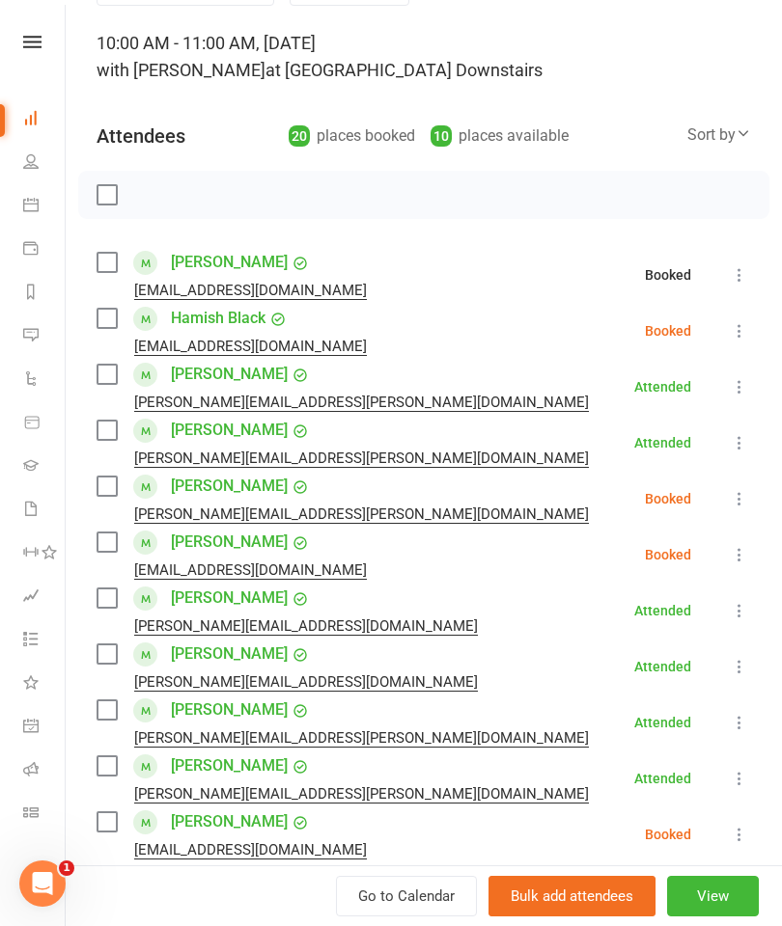
scroll to position [49, 0]
